Goal: Information Seeking & Learning: Learn about a topic

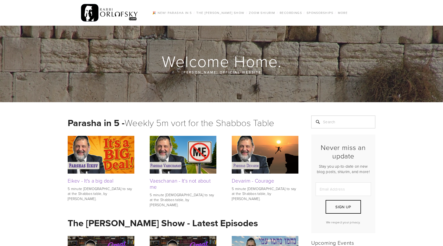
click at [91, 16] on img at bounding box center [109, 13] width 57 height 20
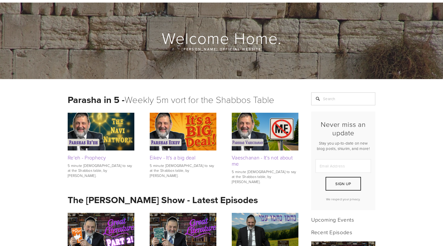
scroll to position [24, 0]
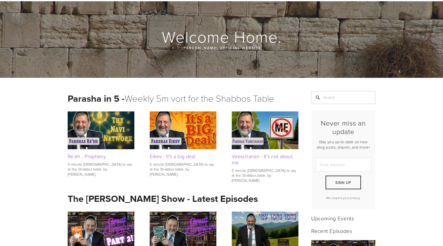
click at [93, 132] on img at bounding box center [101, 129] width 67 height 37
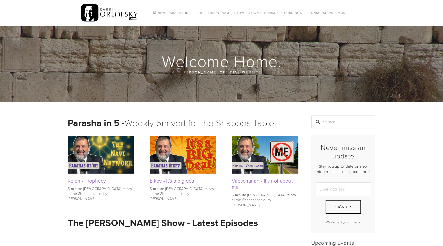
scroll to position [24, 0]
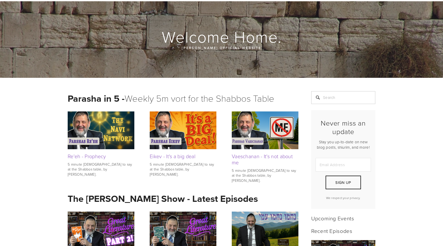
click at [170, 137] on img at bounding box center [183, 129] width 67 height 37
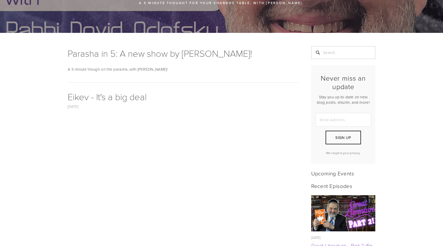
scroll to position [75, 0]
